Goal: Information Seeking & Learning: Find specific fact

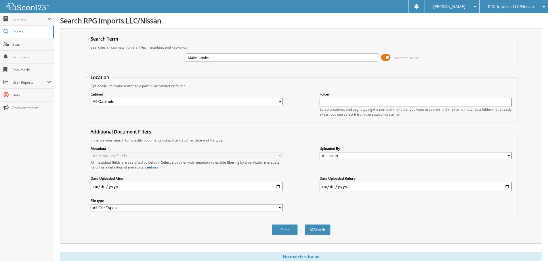
click at [221, 55] on input "stake center" at bounding box center [282, 57] width 192 height 9
type input "stake"
click at [312, 228] on span "submit" at bounding box center [311, 229] width 3 height 3
click at [388, 57] on span at bounding box center [386, 57] width 10 height 9
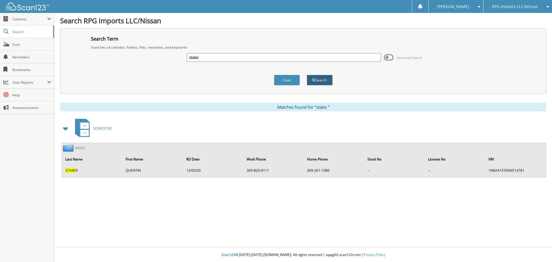
click at [319, 81] on button "Search" at bounding box center [320, 80] width 26 height 11
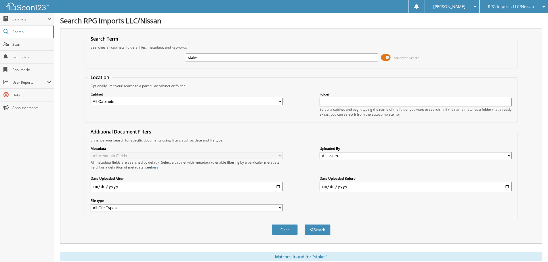
click at [387, 58] on span at bounding box center [386, 57] width 10 height 9
